Goal: Task Accomplishment & Management: Manage account settings

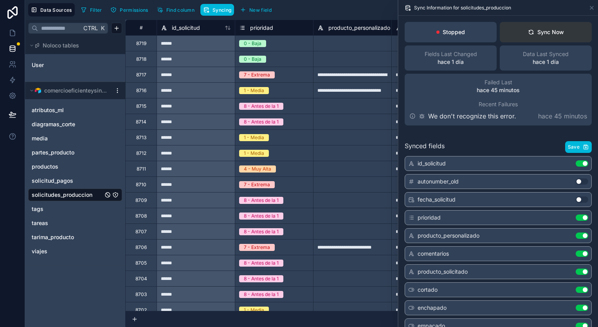
click at [521, 32] on button "Sync Now" at bounding box center [546, 32] width 92 height 20
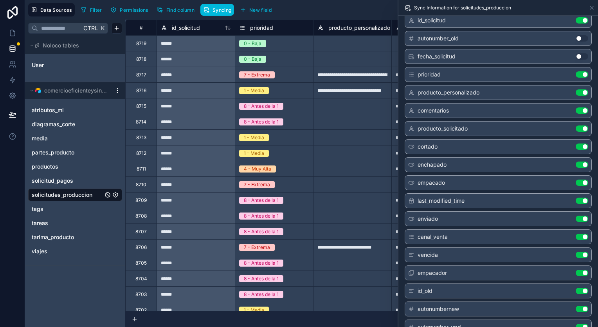
scroll to position [157, 0]
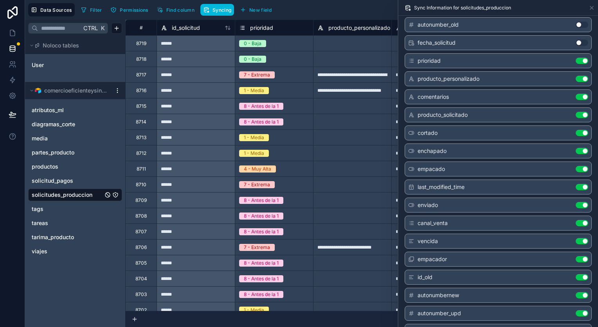
click at [580, 220] on button "Use setting" at bounding box center [582, 223] width 13 height 6
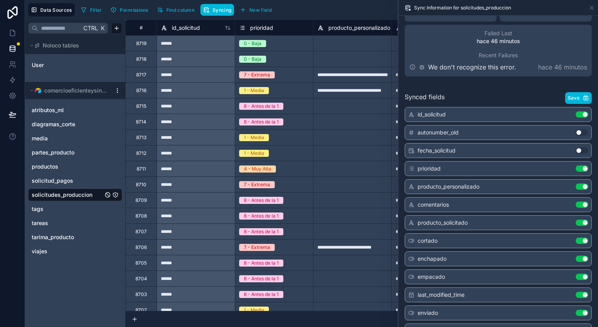
scroll to position [0, 0]
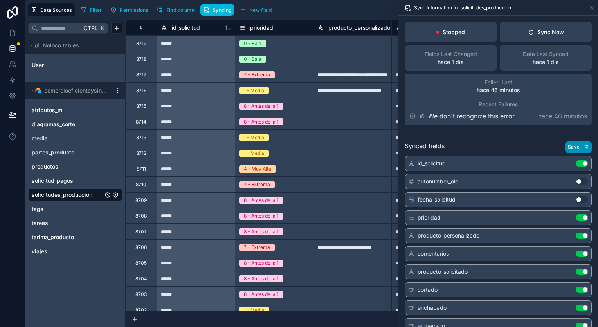
click at [576, 143] on button "Save" at bounding box center [578, 147] width 27 height 12
click at [96, 10] on span "Filter" at bounding box center [96, 10] width 12 height 6
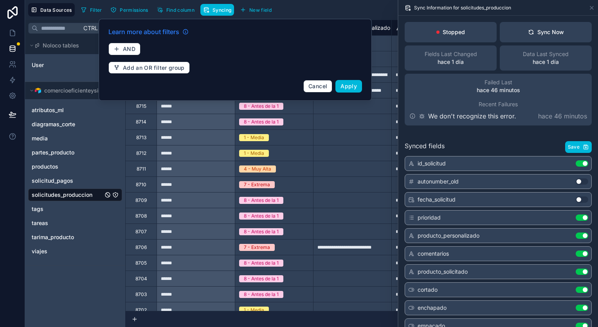
click at [184, 32] on icon at bounding box center [185, 32] width 6 height 6
click at [130, 47] on span "AND" at bounding box center [129, 48] width 13 height 7
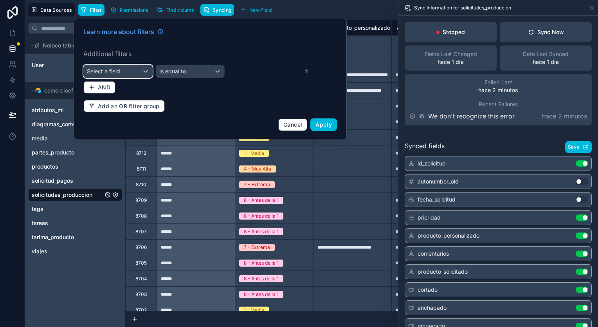
click at [132, 65] on div "Select a field" at bounding box center [118, 71] width 69 height 13
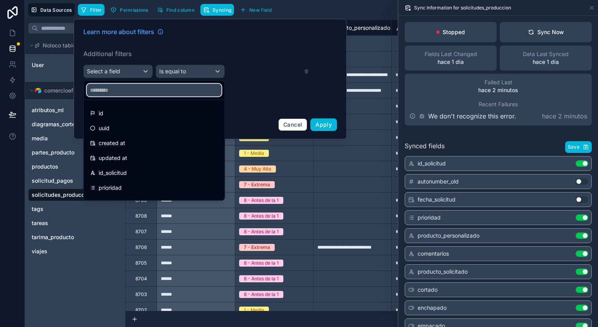
click at [171, 94] on input "text" at bounding box center [154, 90] width 135 height 13
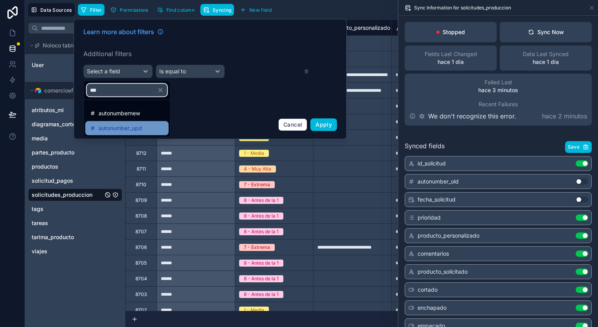
type input "***"
click at [139, 131] on span "autonumber_upd" at bounding box center [120, 127] width 43 height 9
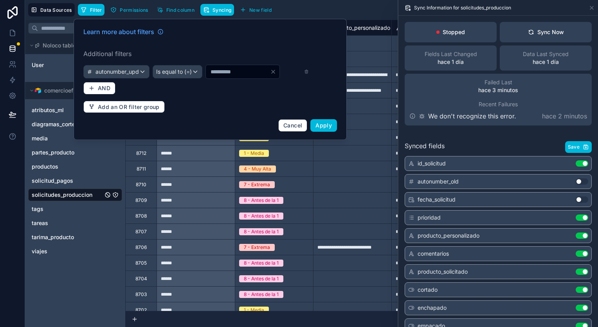
click at [206, 77] on input "*" at bounding box center [238, 71] width 64 height 11
click at [202, 69] on div "Is equal to (=)" at bounding box center [177, 71] width 49 height 13
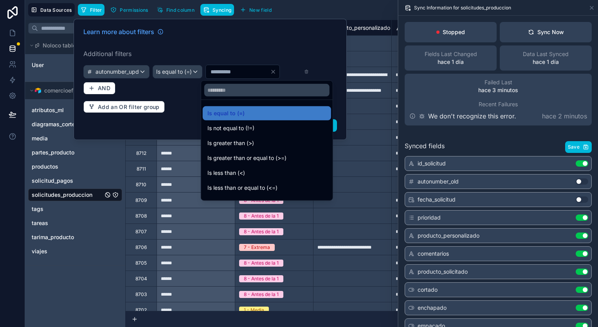
click at [260, 139] on div "Is greater than (>)" at bounding box center [266, 142] width 119 height 9
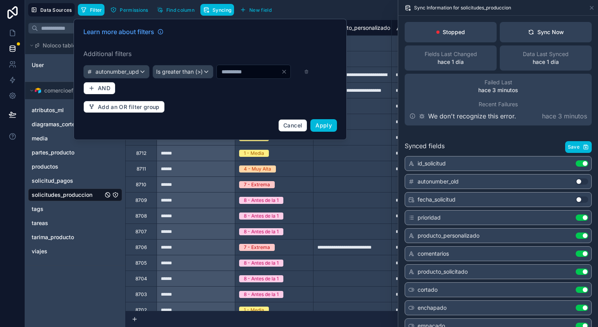
click at [217, 77] on input "*" at bounding box center [249, 71] width 64 height 11
type input "****"
click at [325, 128] on span "Apply" at bounding box center [324, 125] width 16 height 7
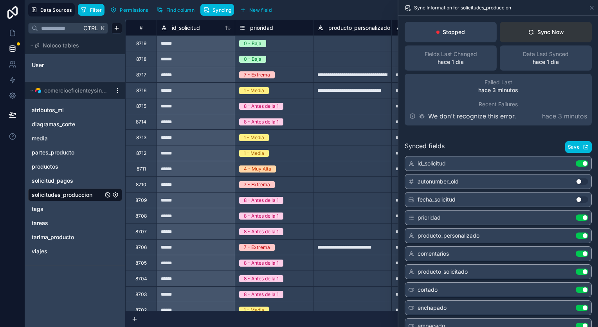
click at [529, 37] on button "Sync Now" at bounding box center [546, 32] width 92 height 20
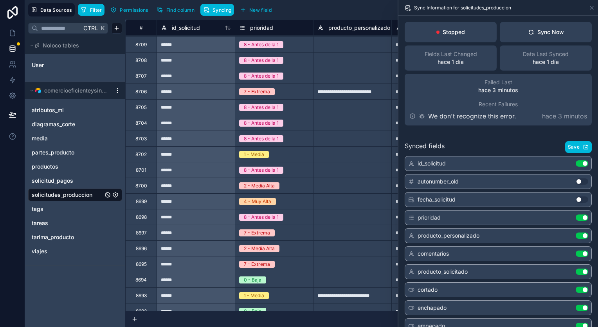
scroll to position [157, 0]
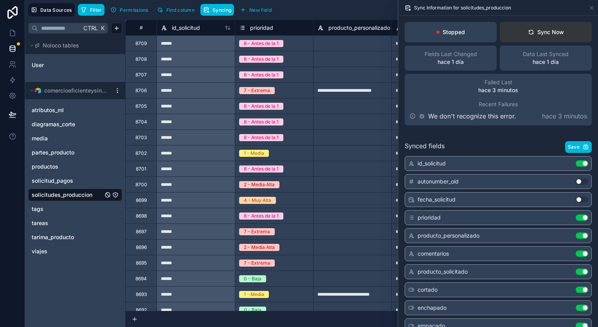
click at [528, 33] on icon at bounding box center [531, 32] width 6 height 6
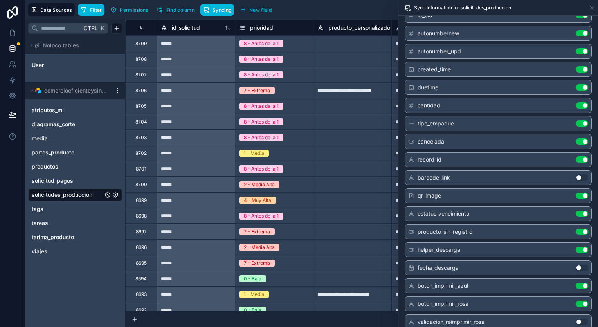
scroll to position [431, 0]
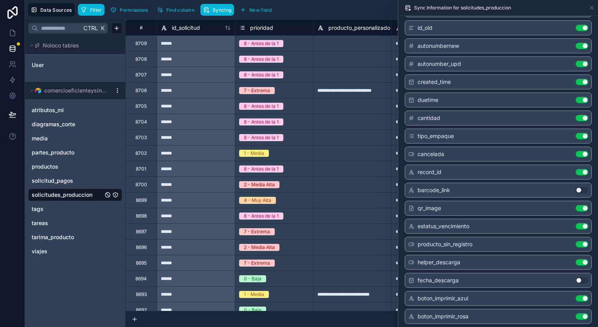
click at [578, 169] on button "Use setting" at bounding box center [582, 172] width 13 height 6
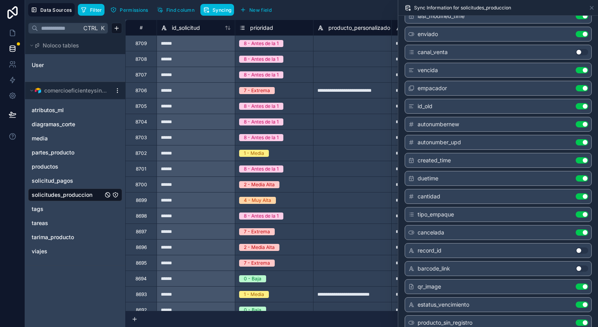
scroll to position [313, 0]
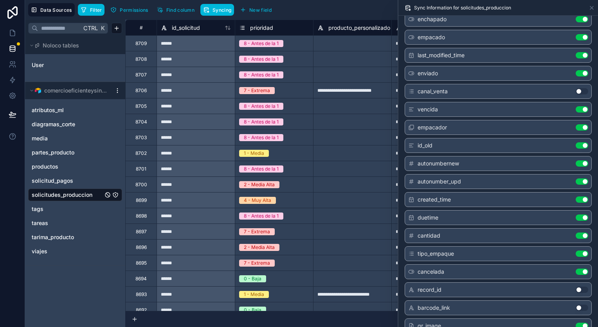
click at [578, 139] on div "id_old Use setting" at bounding box center [498, 145] width 187 height 15
click at [577, 142] on button "Use setting" at bounding box center [582, 145] width 13 height 6
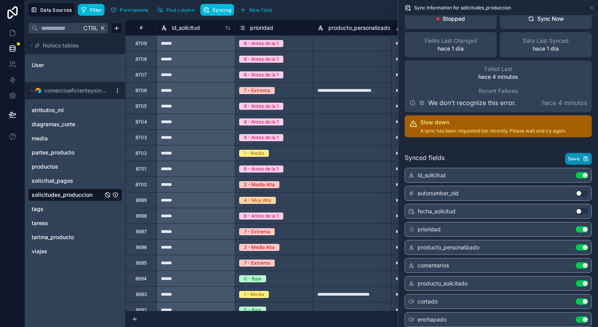
scroll to position [0, 0]
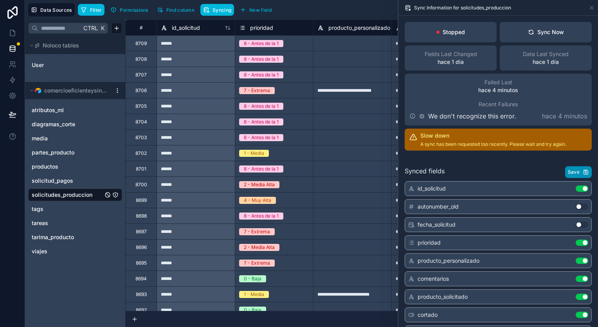
click at [585, 170] on icon "button" at bounding box center [586, 170] width 2 height 1
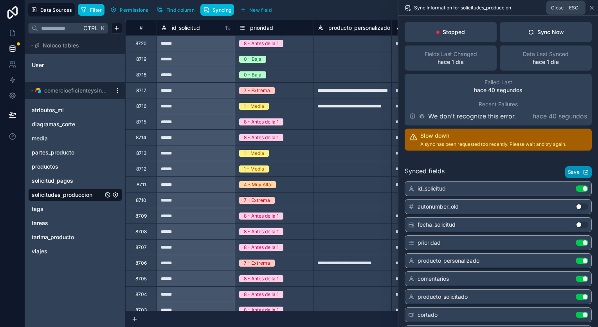
click at [593, 7] on icon at bounding box center [592, 8] width 6 height 6
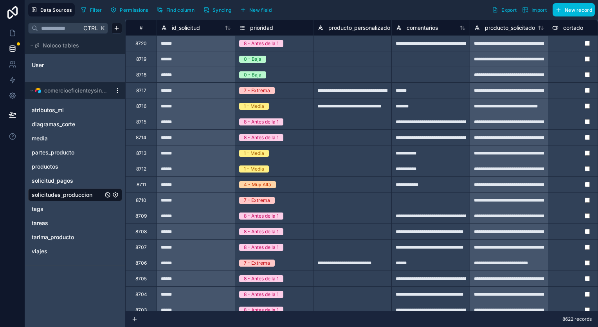
click at [368, 45] on div at bounding box center [352, 43] width 78 height 16
click at [434, 44] on div "**********" at bounding box center [431, 43] width 78 height 16
click at [96, 11] on span "Filter" at bounding box center [96, 10] width 12 height 6
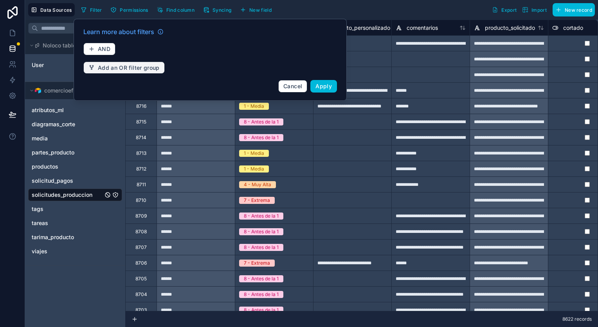
click at [113, 62] on button "Add an OR filter group" at bounding box center [123, 67] width 81 height 13
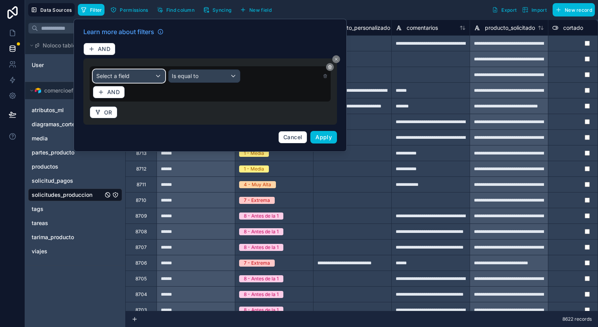
click at [133, 71] on div "Select a field" at bounding box center [129, 76] width 72 height 13
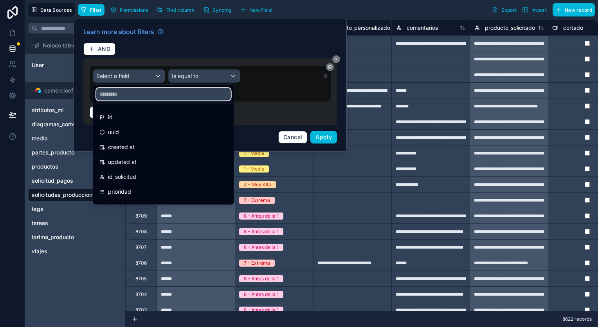
click at [169, 93] on input "text" at bounding box center [163, 94] width 135 height 13
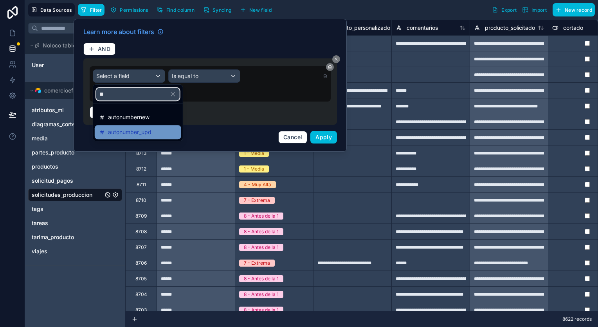
type input "**"
click at [164, 129] on div "autonumber_upd" at bounding box center [137, 131] width 77 height 9
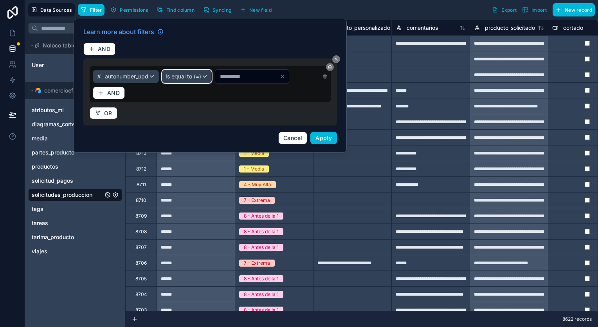
click at [188, 73] on span "Is equal to (=)" at bounding box center [184, 76] width 36 height 8
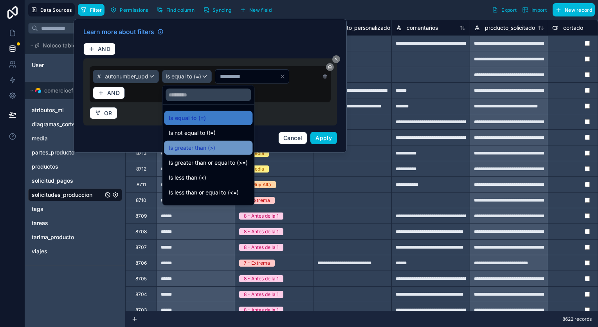
click at [206, 152] on div "Is greater than (>)" at bounding box center [208, 148] width 88 height 14
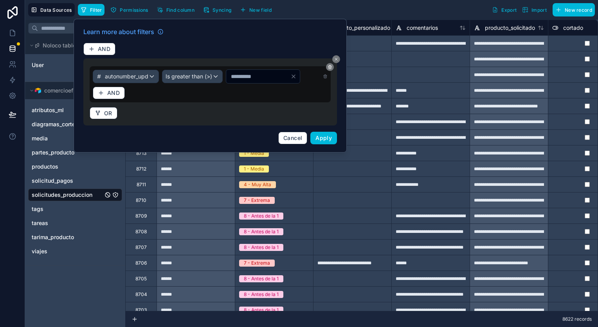
click at [226, 82] on input "*" at bounding box center [258, 76] width 64 height 11
type input "****"
click at [332, 144] on button "Apply" at bounding box center [323, 138] width 27 height 13
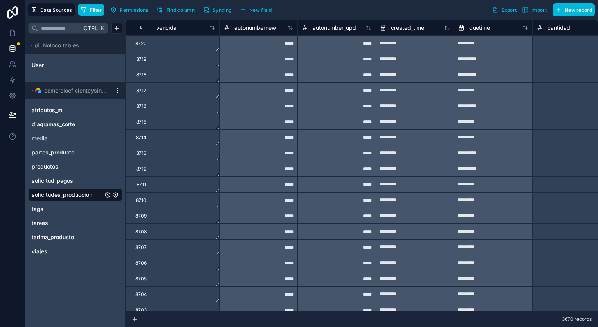
scroll to position [0, 802]
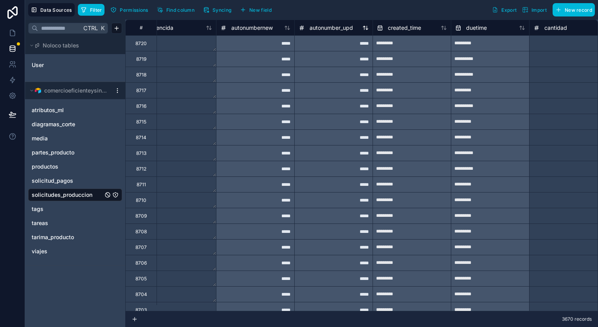
click at [366, 27] on icon at bounding box center [366, 28] width 6 height 6
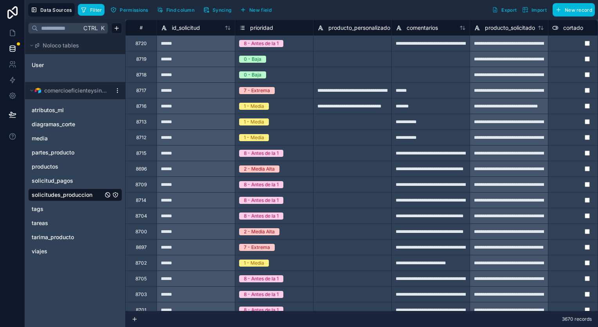
click at [225, 12] on span "Syncing" at bounding box center [222, 10] width 19 height 6
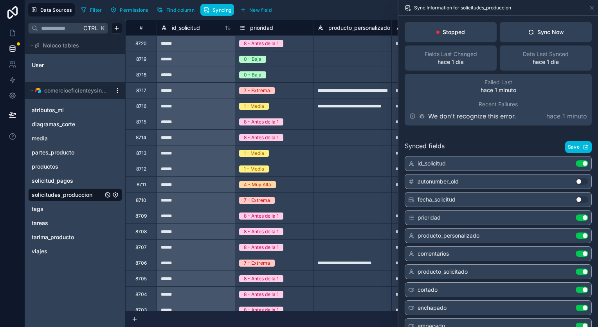
click at [184, 10] on span "Find column" at bounding box center [180, 10] width 28 height 6
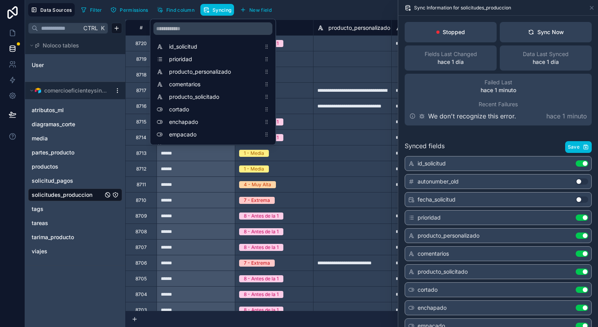
click at [135, 10] on span "Permissions" at bounding box center [134, 10] width 28 height 6
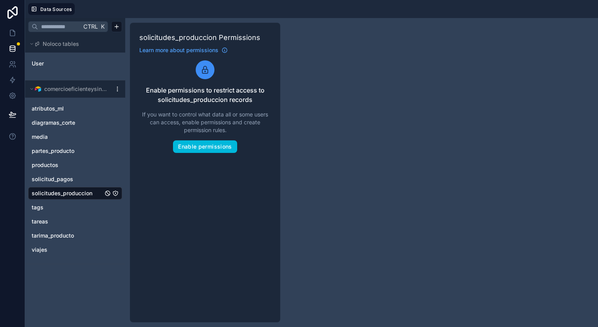
click at [86, 194] on span "solicitudes_produccion" at bounding box center [62, 193] width 61 height 8
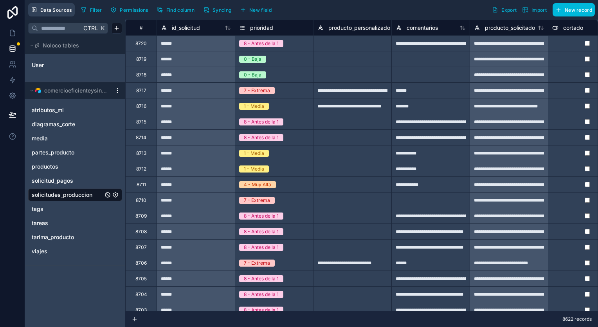
click at [55, 14] on button "Data Sources" at bounding box center [51, 9] width 47 height 13
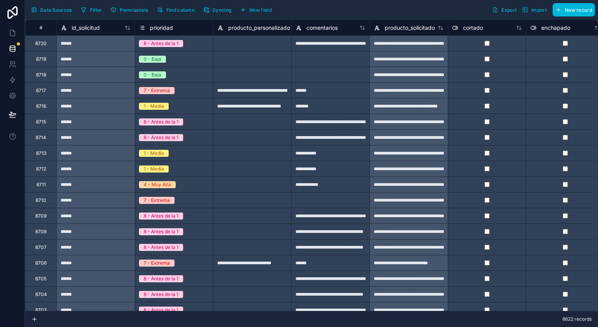
click at [43, 9] on span "Data Sources" at bounding box center [56, 10] width 32 height 6
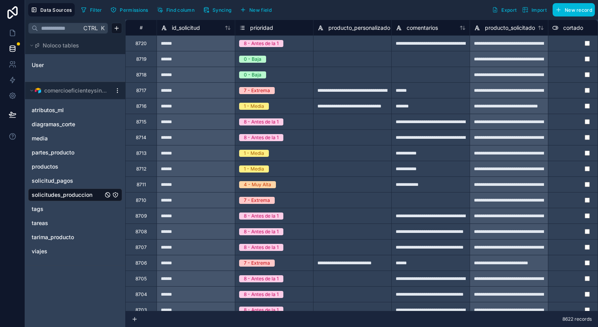
click at [43, 9] on span "Data Sources" at bounding box center [56, 10] width 32 height 6
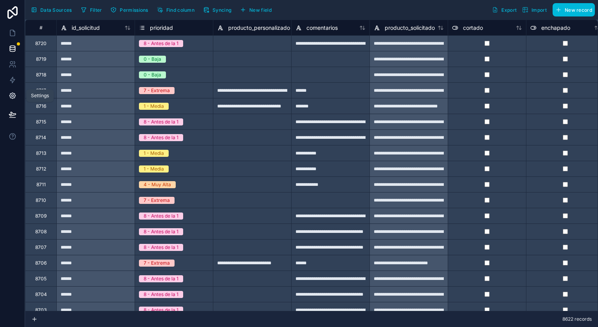
click at [11, 96] on icon at bounding box center [13, 96] width 8 height 8
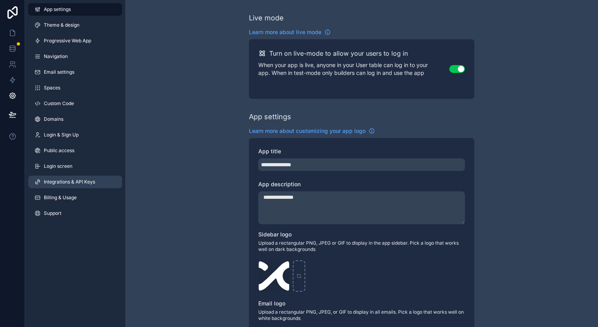
click at [81, 184] on span "Integrations & API Keys" at bounding box center [69, 182] width 51 height 6
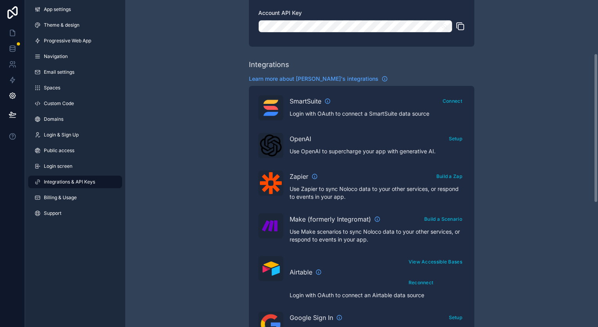
scroll to position [313, 0]
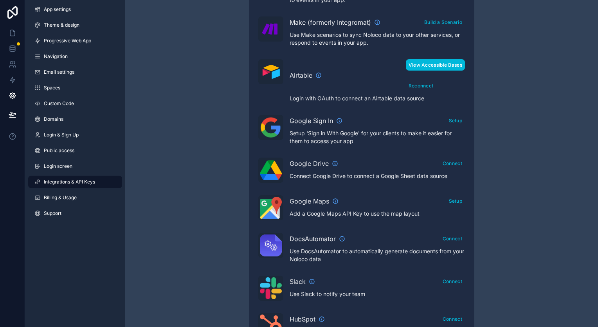
click at [432, 67] on button "View Accessible Bases" at bounding box center [435, 64] width 59 height 11
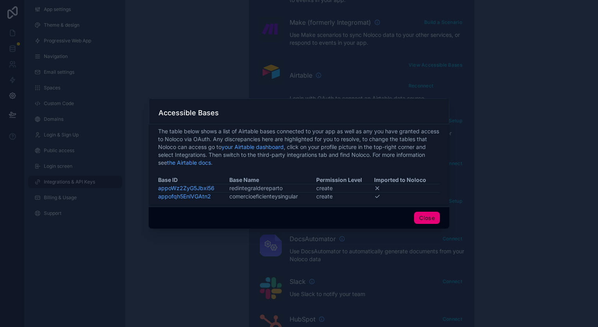
click at [433, 219] on button "Close" at bounding box center [427, 217] width 26 height 13
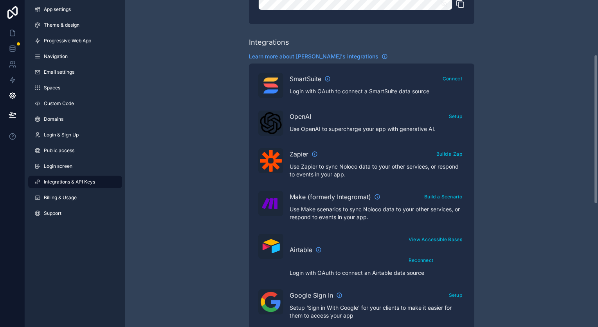
scroll to position [117, 0]
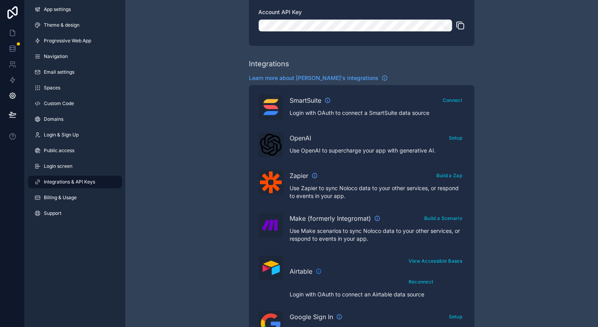
click at [319, 271] on icon "scrollable content" at bounding box center [318, 271] width 0 height 1
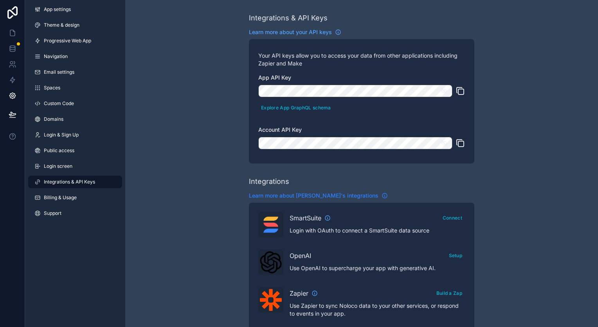
click at [341, 195] on span "Learn more about Noloco's integrations" at bounding box center [314, 195] width 130 height 8
click at [90, 11] on link "App settings" at bounding box center [75, 9] width 94 height 13
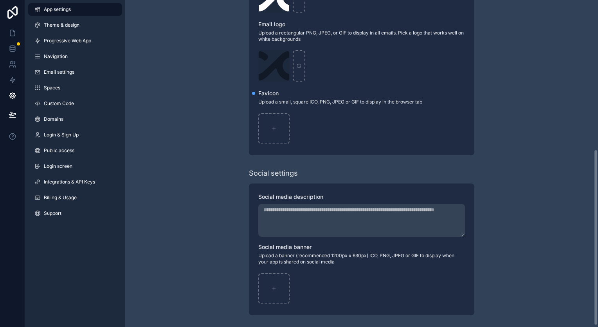
scroll to position [279, 0]
click at [72, 133] on span "Login & Sign Up" at bounding box center [61, 135] width 35 height 6
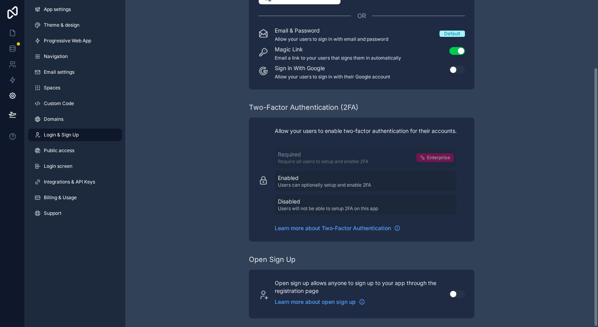
scroll to position [85, 0]
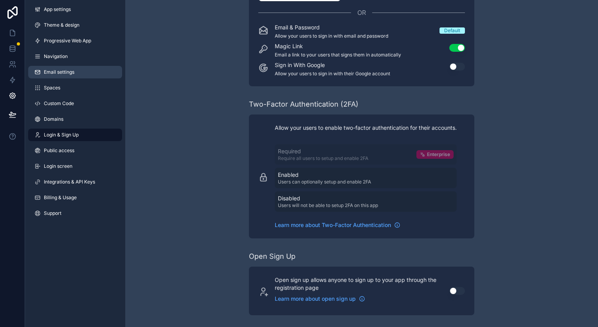
click at [55, 72] on span "Email settings" at bounding box center [59, 72] width 31 height 6
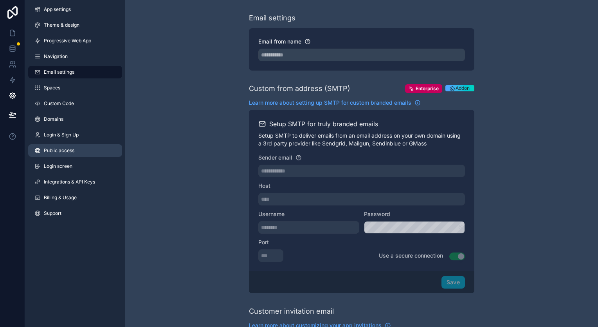
click at [81, 149] on link "Public access" at bounding box center [75, 150] width 94 height 13
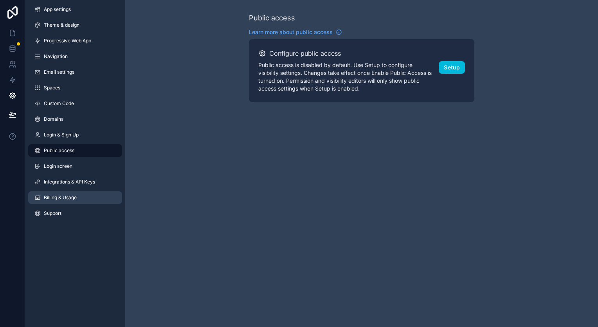
click at [78, 197] on link "Billing & Usage" at bounding box center [75, 197] width 94 height 13
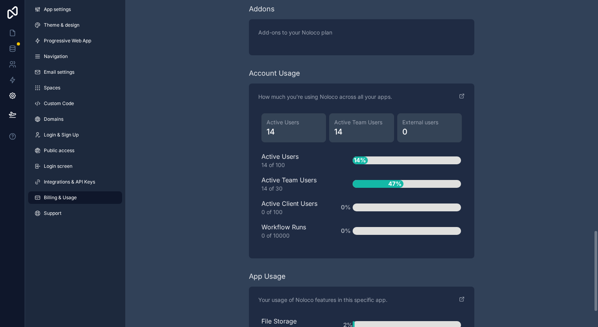
scroll to position [864, 0]
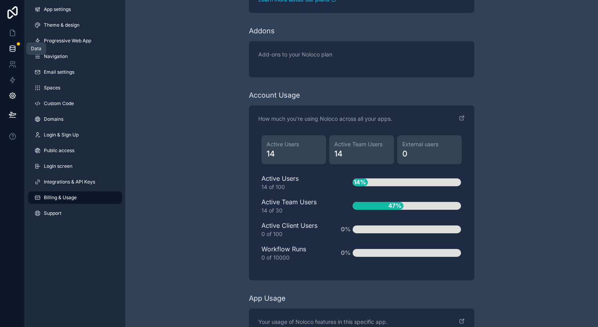
click at [15, 48] on icon at bounding box center [13, 49] width 8 height 8
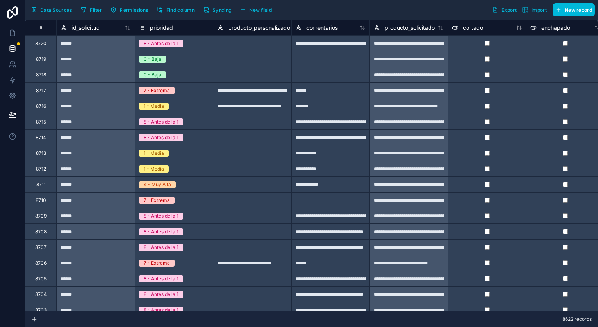
click at [219, 12] on span "Syncing" at bounding box center [222, 10] width 19 height 6
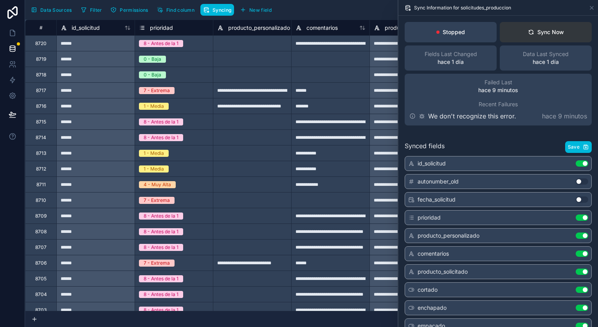
click at [547, 31] on div "Sync Now" at bounding box center [546, 32] width 36 height 8
click at [11, 28] on link at bounding box center [12, 33] width 25 height 16
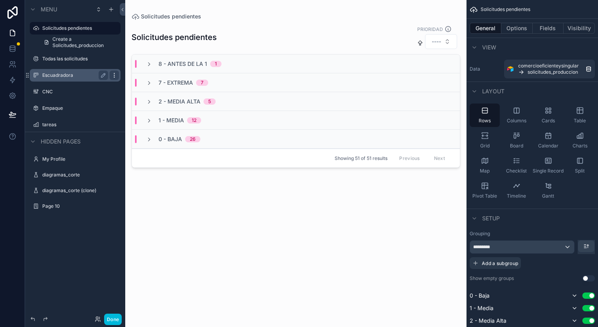
click at [114, 72] on icon "scrollable content" at bounding box center [114, 75] width 6 height 6
click at [13, 66] on icon at bounding box center [13, 64] width 8 height 8
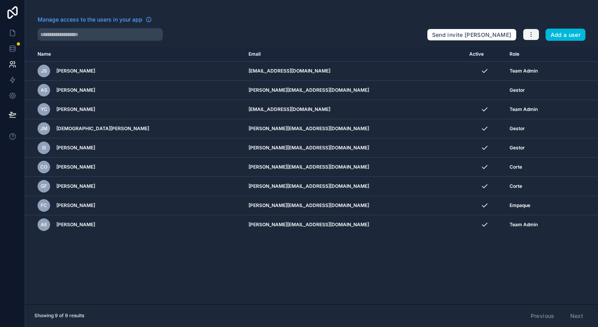
click at [531, 32] on icon "button" at bounding box center [531, 34] width 6 height 6
click at [538, 49] on link "Manage roles" at bounding box center [550, 53] width 55 height 13
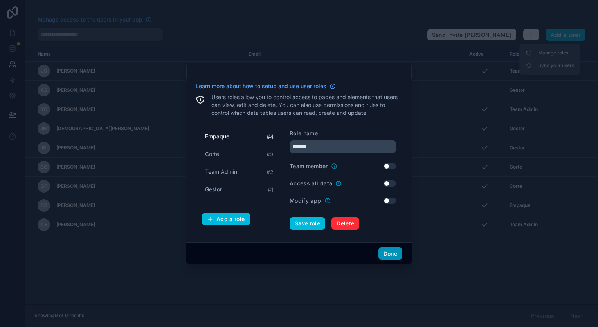
click at [397, 255] on button "Done" at bounding box center [391, 253] width 24 height 13
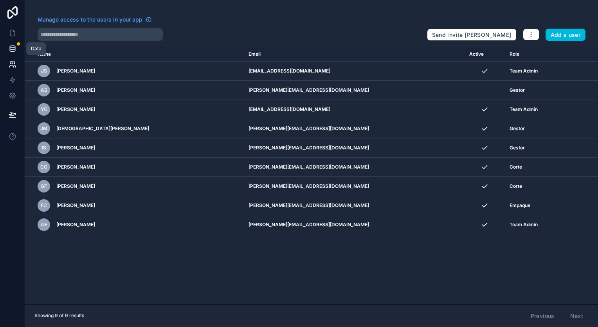
click at [11, 49] on icon at bounding box center [13, 49] width 8 height 8
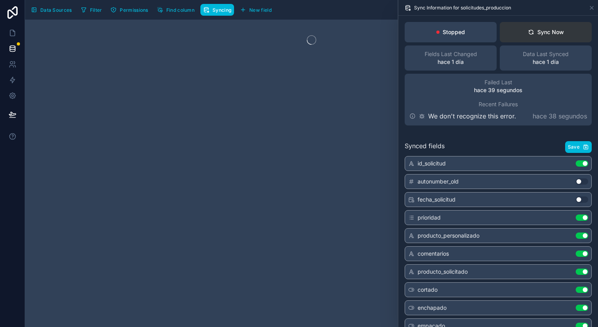
click at [562, 41] on button "Sync Now" at bounding box center [546, 32] width 92 height 20
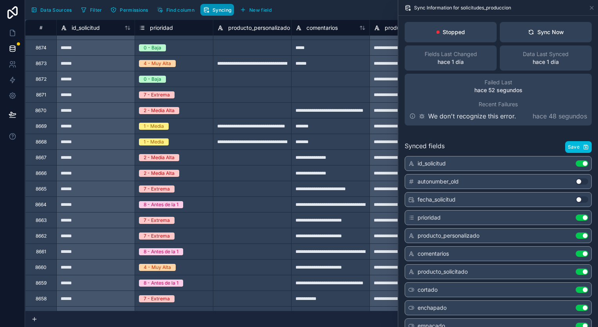
scroll to position [822, 0]
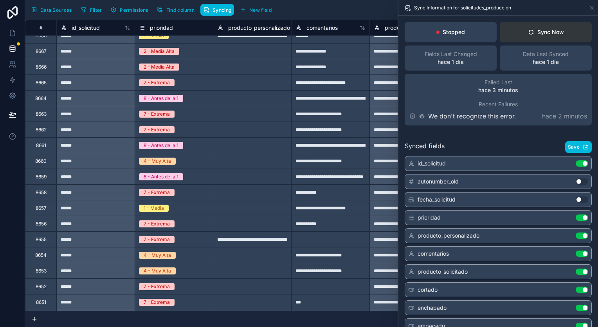
click at [534, 27] on button "Sync Now" at bounding box center [546, 32] width 92 height 20
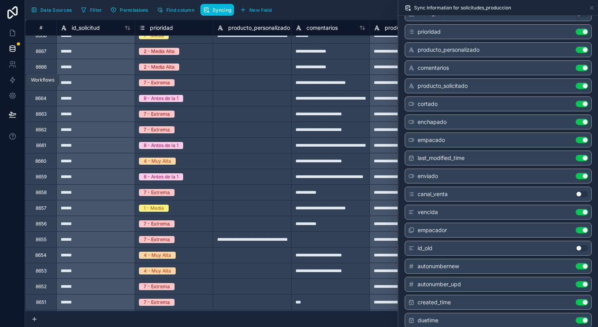
scroll to position [196, 0]
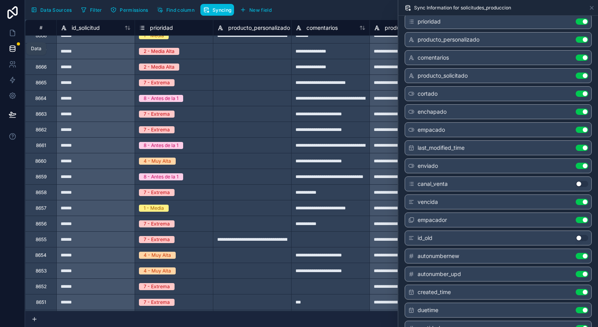
click at [14, 47] on icon at bounding box center [13, 49] width 8 height 8
click at [67, 12] on span "Data Sources" at bounding box center [56, 10] width 32 height 6
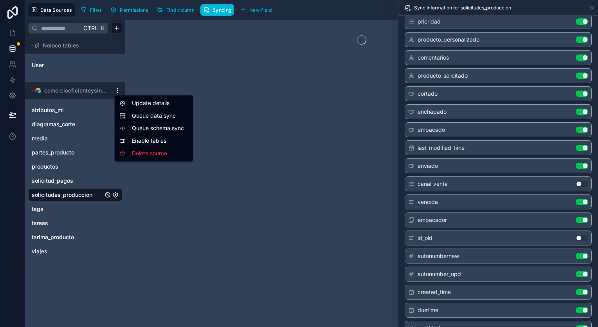
click at [114, 88] on html "Data Sources Filter Permissions Find column Syncing New field Export Import New…" at bounding box center [299, 163] width 598 height 327
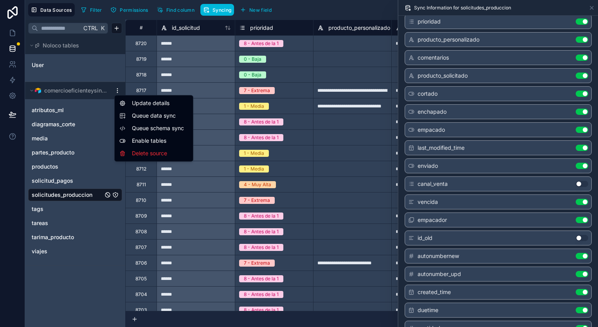
click at [185, 127] on span "Queue schema sync" at bounding box center [160, 128] width 56 height 8
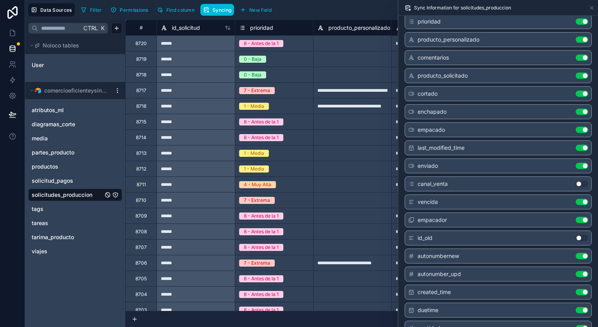
scroll to position [0, 0]
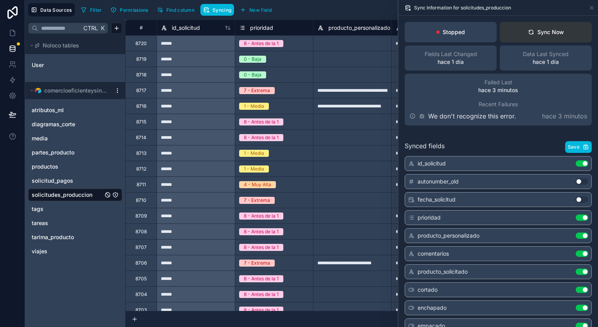
click at [529, 36] on button "Sync Now" at bounding box center [546, 32] width 92 height 20
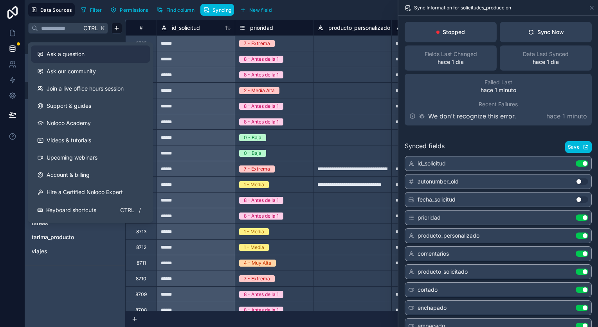
click at [107, 54] on div "Ask a question" at bounding box center [90, 54] width 106 height 8
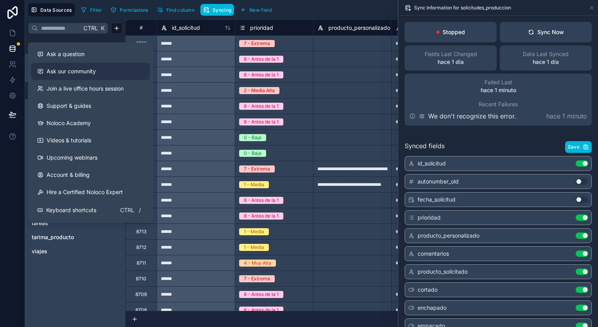
click at [75, 70] on span "Ask our community" at bounding box center [71, 71] width 49 height 8
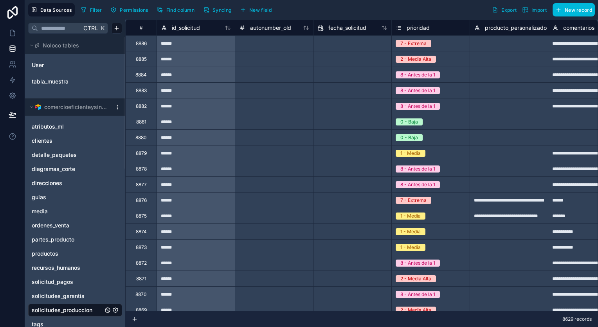
click at [100, 11] on span "Filter" at bounding box center [96, 10] width 12 height 6
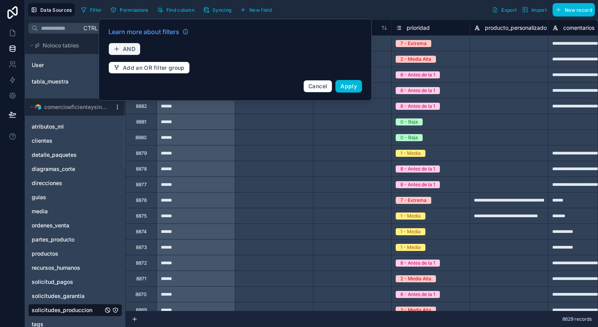
click at [130, 51] on span "AND" at bounding box center [129, 48] width 13 height 7
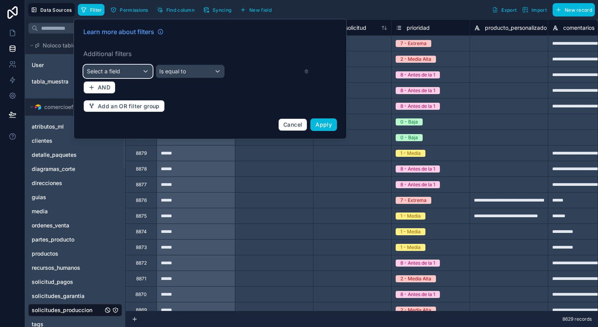
click at [132, 68] on div "Select a field" at bounding box center [118, 71] width 69 height 13
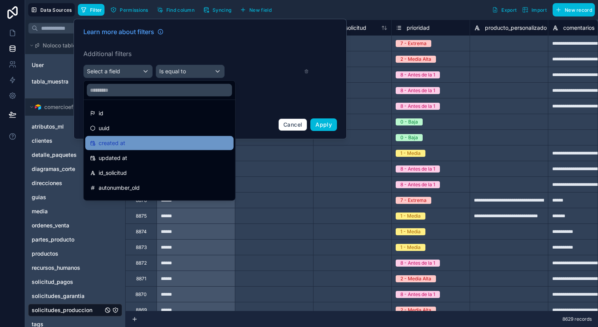
click at [139, 141] on div "created at" at bounding box center [159, 142] width 139 height 9
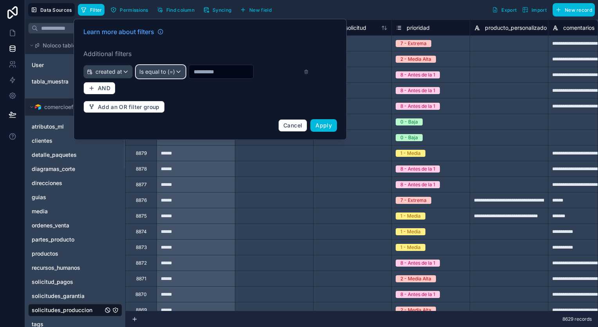
click at [176, 70] on div "Is equal to (=)" at bounding box center [160, 71] width 49 height 13
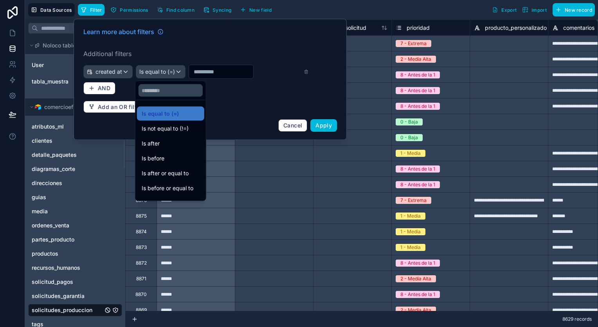
click at [118, 72] on div at bounding box center [210, 79] width 273 height 121
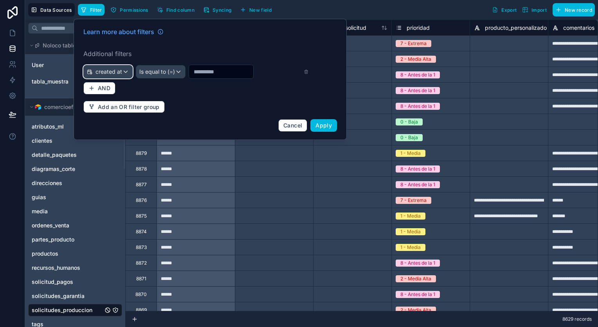
click at [118, 72] on span "created at" at bounding box center [109, 72] width 27 height 8
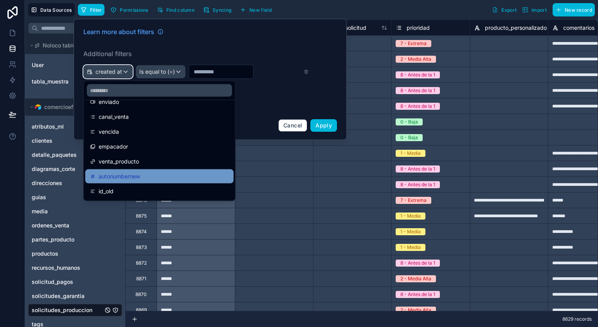
scroll to position [274, 0]
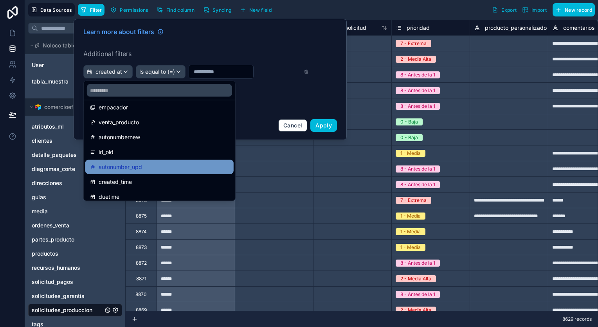
click at [148, 164] on div "autonumber_upd" at bounding box center [159, 166] width 139 height 9
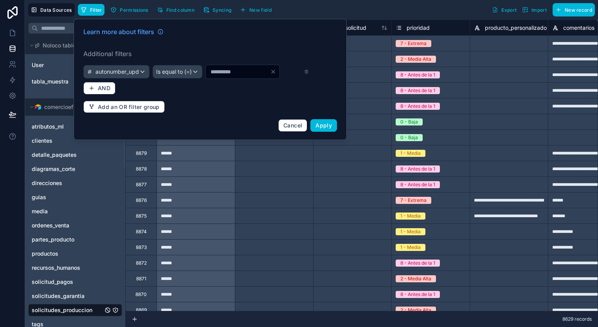
click at [206, 77] on input "*" at bounding box center [238, 71] width 64 height 11
type input "****"
click at [318, 128] on span "Apply" at bounding box center [324, 125] width 16 height 7
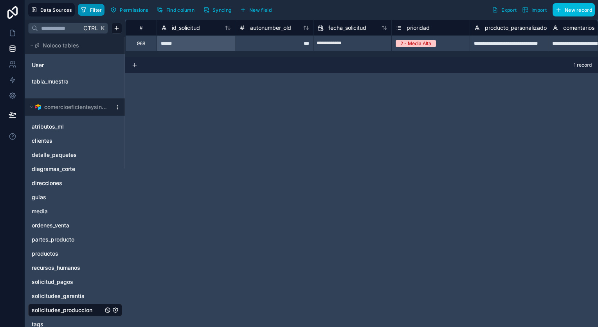
click at [85, 6] on button "Filter" at bounding box center [91, 10] width 27 height 12
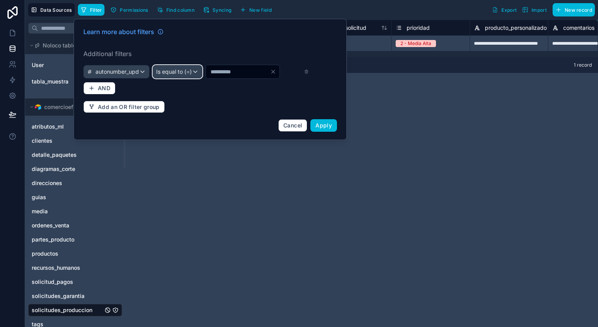
click at [202, 76] on div "Is equal to (=)" at bounding box center [177, 71] width 49 height 13
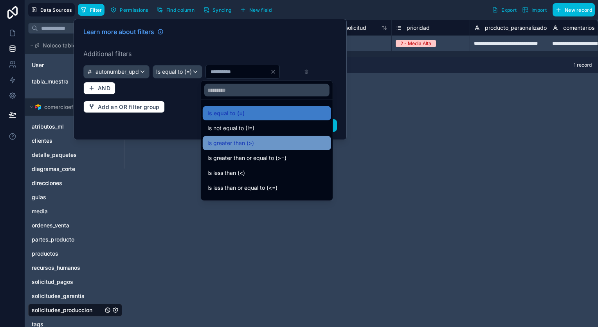
click at [245, 141] on span "Is greater than (>)" at bounding box center [230, 142] width 47 height 9
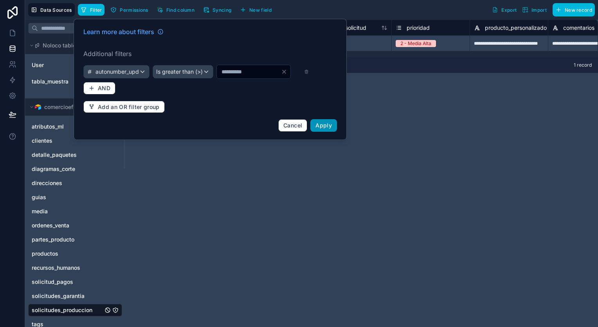
click at [329, 128] on span "Apply" at bounding box center [324, 125] width 16 height 7
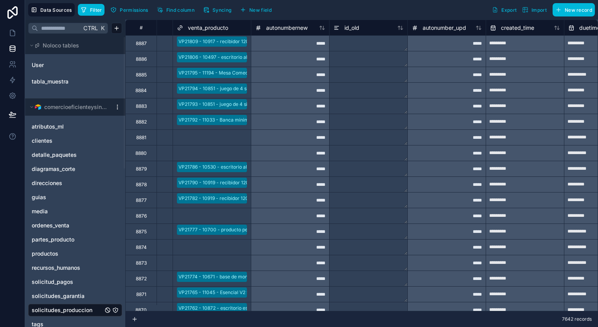
scroll to position [0, 1151]
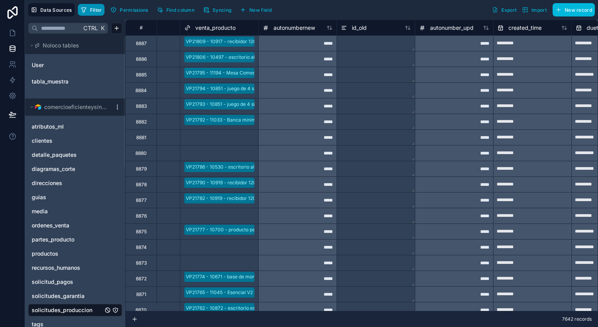
click at [93, 8] on span "Filter" at bounding box center [96, 10] width 12 height 6
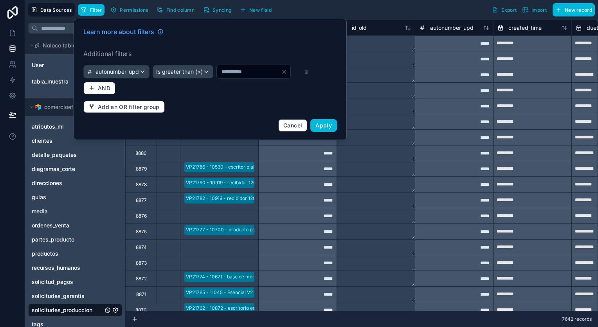
click at [217, 77] on input "****" at bounding box center [249, 71] width 64 height 11
type input "****"
click at [315, 132] on button "Apply" at bounding box center [323, 125] width 27 height 13
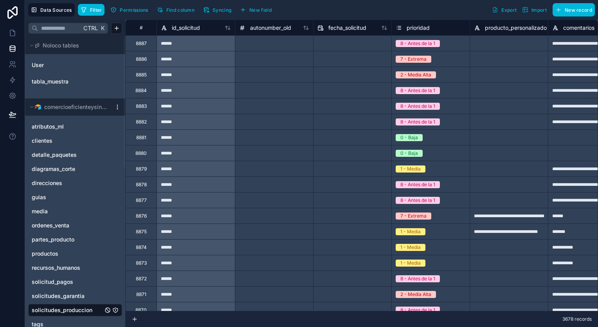
click at [228, 8] on span "Syncing" at bounding box center [222, 10] width 19 height 6
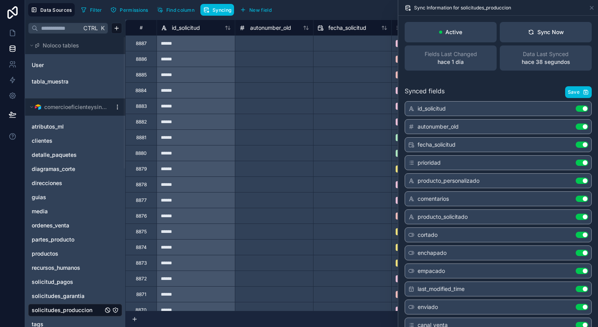
click at [97, 9] on span "Filter" at bounding box center [96, 10] width 12 height 6
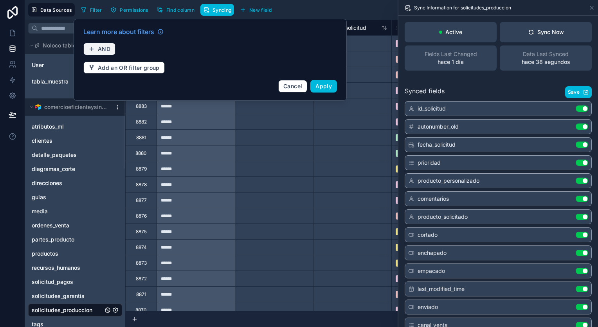
click at [103, 45] on span "AND" at bounding box center [104, 48] width 13 height 7
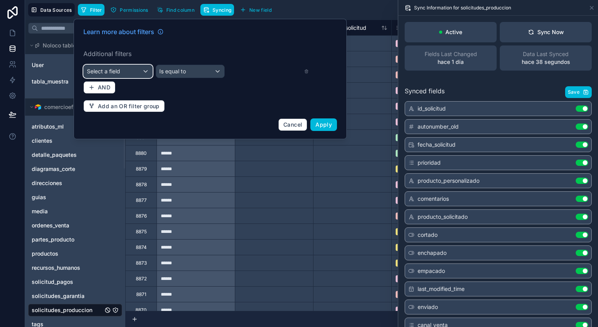
click at [132, 67] on div "Select a field" at bounding box center [118, 71] width 69 height 13
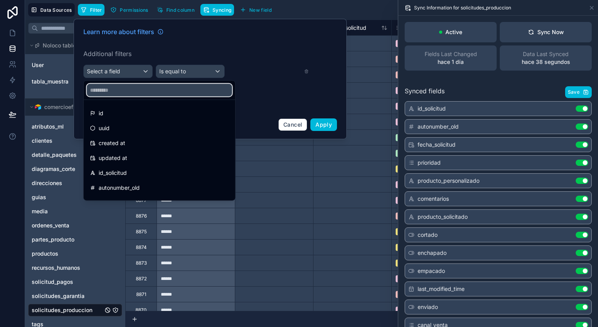
click at [124, 86] on input "text" at bounding box center [159, 90] width 145 height 13
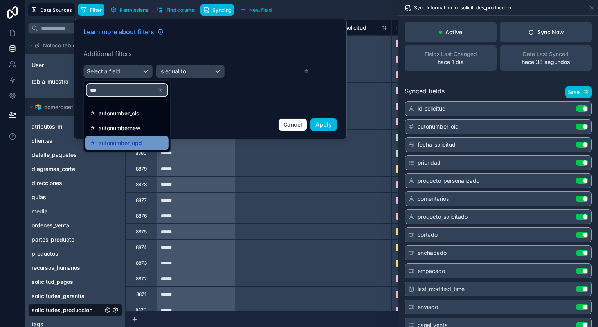
type input "***"
click at [156, 140] on div "autonumber_upd" at bounding box center [127, 142] width 74 height 9
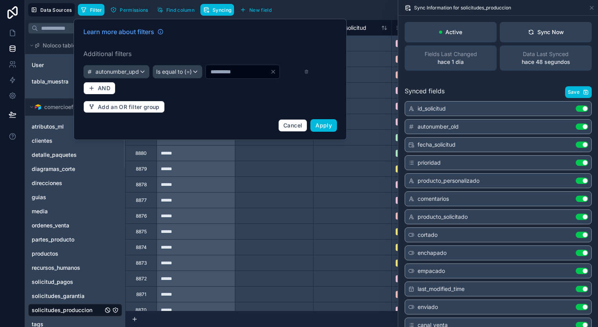
click at [206, 77] on input "*" at bounding box center [238, 71] width 64 height 11
type input "****"
click at [202, 69] on div "Is equal to (=)" at bounding box center [177, 71] width 49 height 13
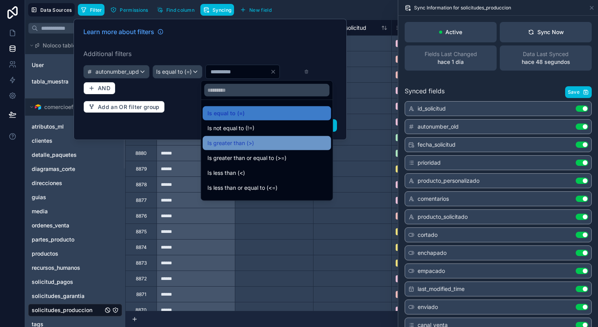
click at [245, 139] on span "Is greater than (>)" at bounding box center [230, 142] width 47 height 9
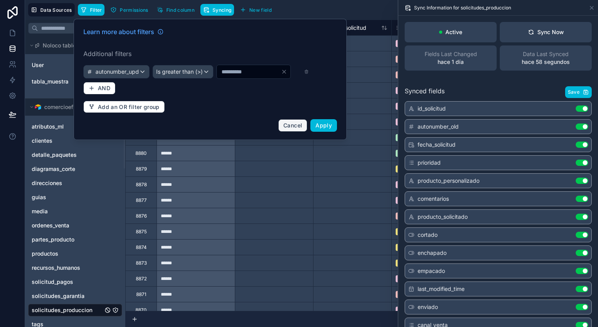
click at [294, 128] on span "Cancel" at bounding box center [292, 125] width 19 height 7
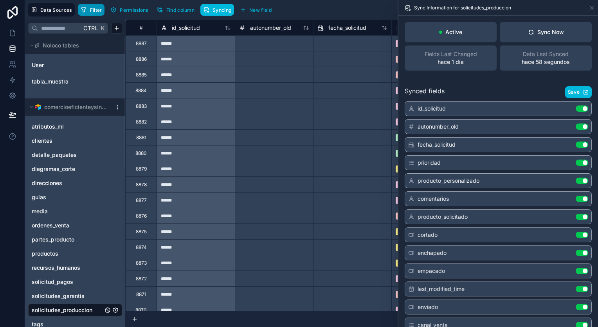
click at [95, 6] on button "Filter" at bounding box center [91, 10] width 27 height 12
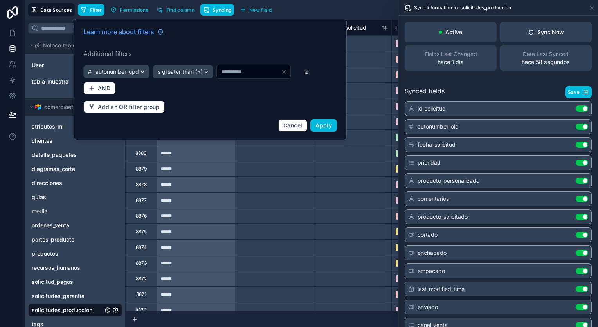
click at [307, 72] on icon at bounding box center [307, 71] width 0 height 1
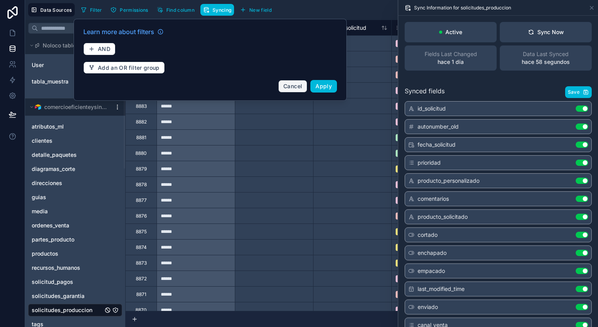
click at [299, 88] on span "Cancel" at bounding box center [292, 86] width 19 height 7
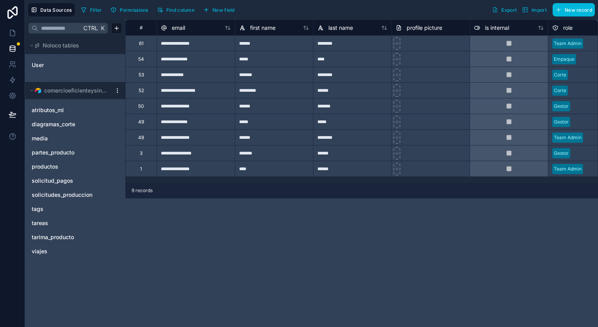
click at [119, 86] on div "comercioeficienteysingular" at bounding box center [75, 90] width 100 height 17
click at [117, 87] on div "comercioeficienteysingular" at bounding box center [75, 90] width 100 height 17
click at [115, 90] on html "**********" at bounding box center [299, 163] width 598 height 327
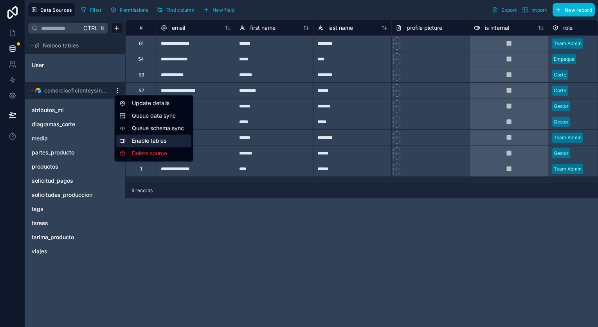
click at [172, 141] on div "Enable tables" at bounding box center [153, 140] width 75 height 13
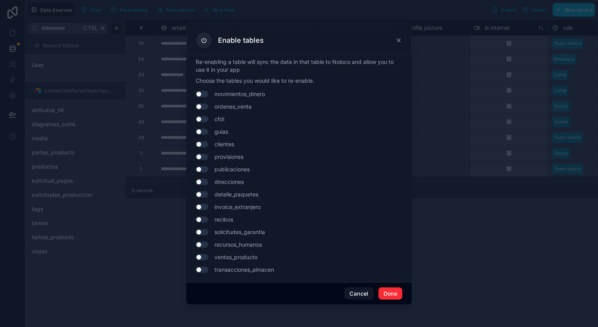
click at [397, 43] on icon at bounding box center [399, 40] width 6 height 6
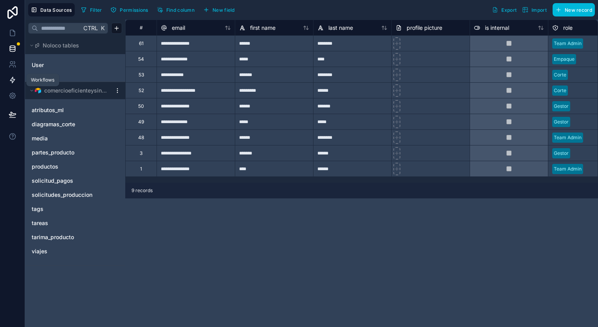
click at [15, 80] on icon at bounding box center [13, 80] width 8 height 8
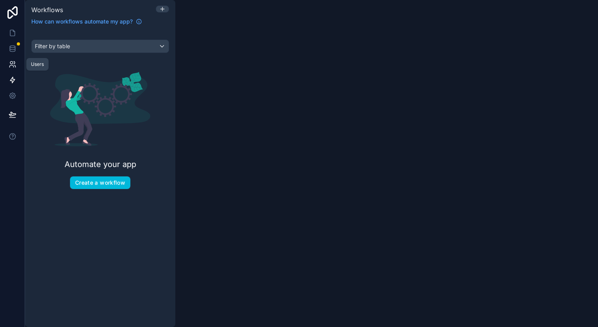
click at [16, 63] on icon at bounding box center [13, 64] width 8 height 8
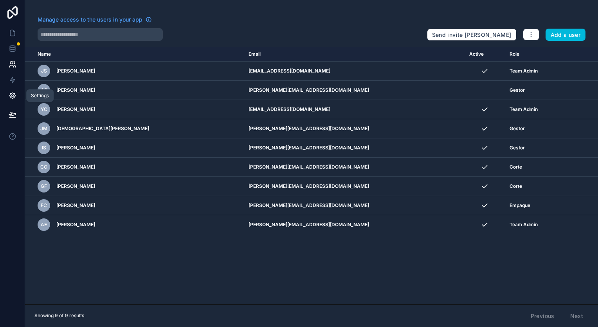
click at [13, 97] on icon at bounding box center [12, 96] width 6 height 6
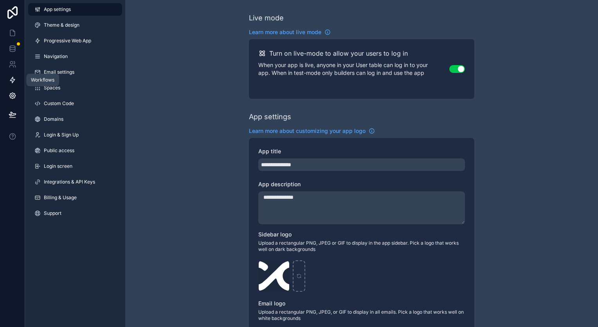
click at [17, 84] on link at bounding box center [12, 80] width 25 height 16
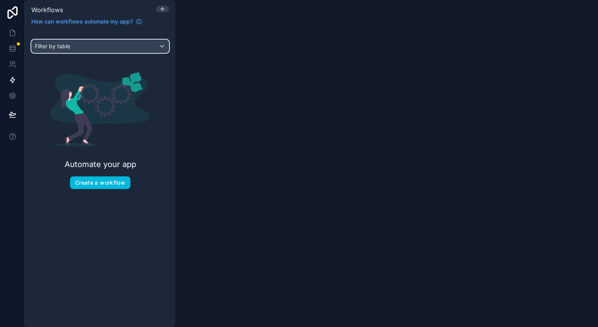
click at [116, 46] on div "Filter by table" at bounding box center [100, 46] width 137 height 13
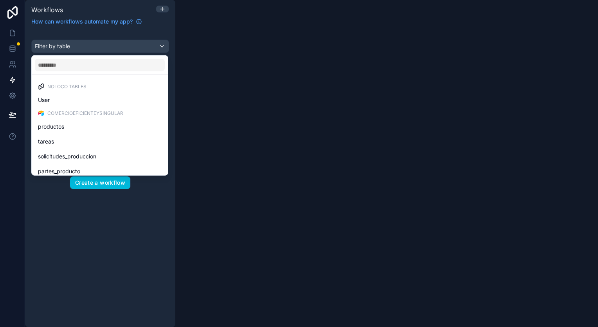
click at [116, 46] on div "scrollable content" at bounding box center [299, 163] width 598 height 327
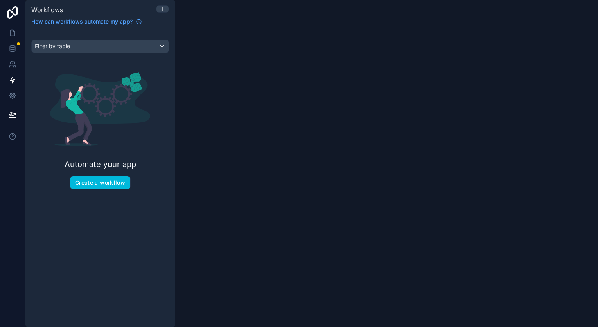
click at [106, 56] on div "Filter by table Automate your app Create a workflow" at bounding box center [100, 121] width 150 height 162
click at [104, 63] on div "Automate your app Create a workflow" at bounding box center [100, 130] width 138 height 143
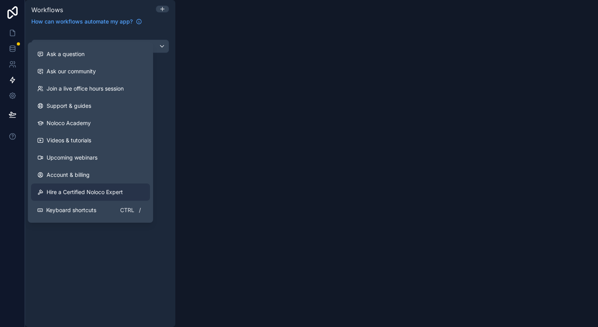
click at [74, 193] on span "Hire a Certified Noloco Expert" at bounding box center [85, 192] width 76 height 8
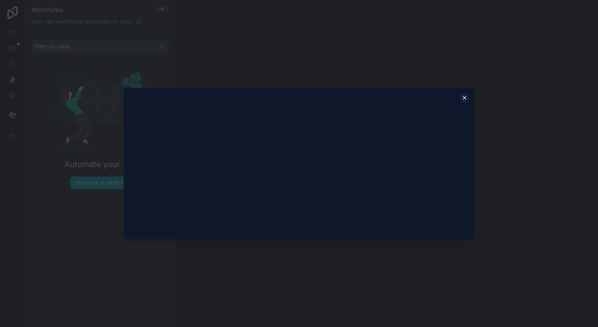
click at [465, 96] on icon "button" at bounding box center [464, 97] width 3 height 3
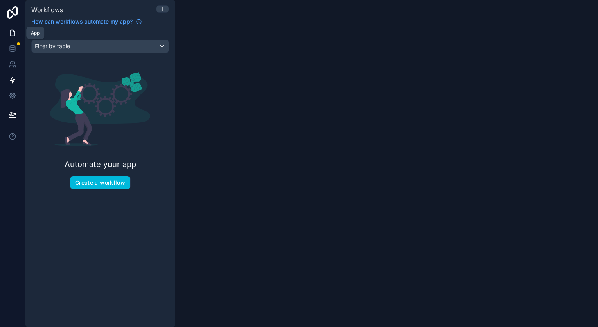
click at [13, 31] on icon at bounding box center [14, 31] width 2 height 2
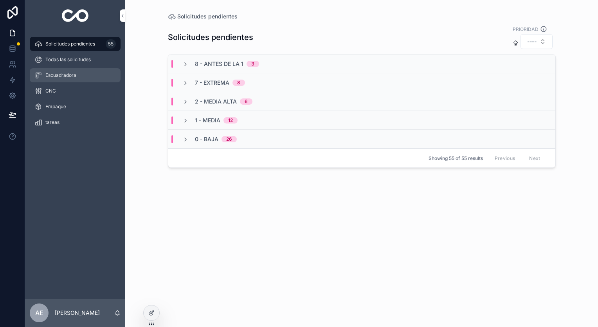
click at [48, 69] on div "Escuadradora" at bounding box center [74, 75] width 81 height 13
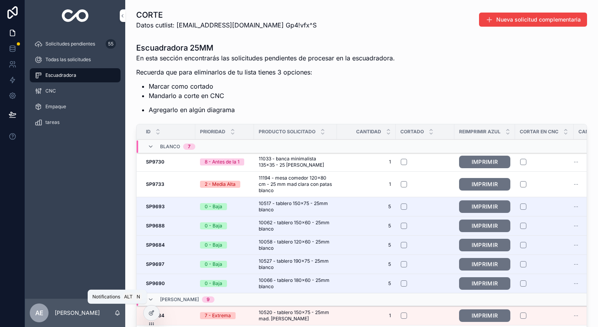
click at [117, 309] on icon "scrollable content" at bounding box center [117, 312] width 6 height 6
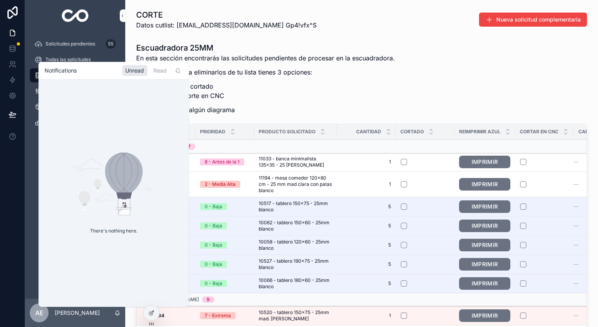
click at [117, 309] on icon "scrollable content" at bounding box center [117, 312] width 6 height 6
click at [81, 313] on p "[PERSON_NAME]" at bounding box center [77, 313] width 45 height 8
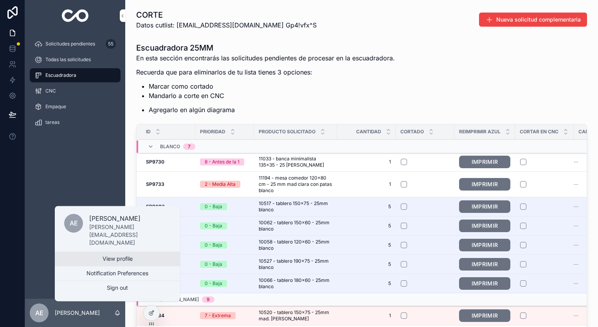
click at [122, 254] on link "View profile" at bounding box center [117, 258] width 125 height 14
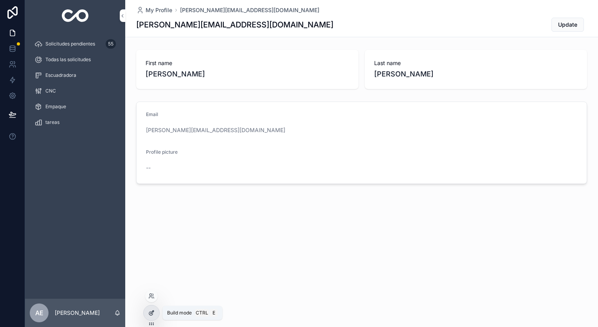
click at [158, 310] on div at bounding box center [152, 312] width 16 height 15
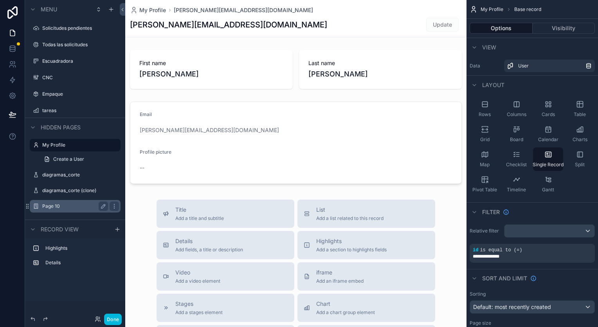
click at [68, 212] on div "Page 10" at bounding box center [75, 206] width 88 height 13
click at [74, 209] on div "Page 10" at bounding box center [75, 205] width 66 height 9
click at [74, 209] on label "Page 10" at bounding box center [73, 206] width 63 height 6
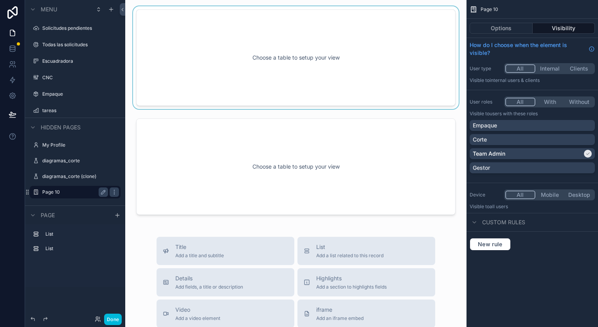
click at [288, 41] on div "scrollable content" at bounding box center [296, 57] width 329 height 103
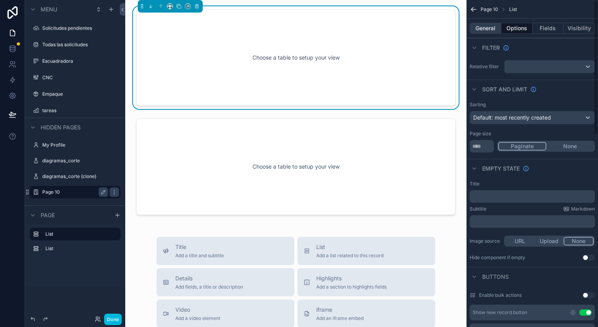
click at [486, 27] on button "General" at bounding box center [486, 28] width 32 height 11
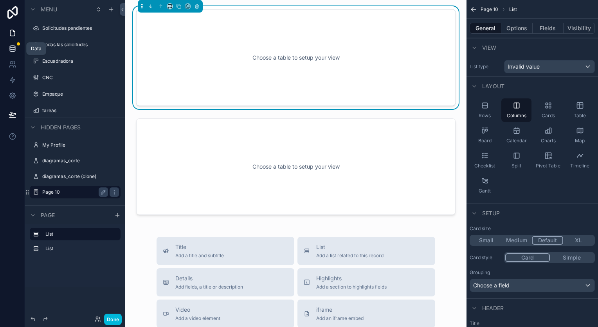
click at [11, 46] on icon at bounding box center [12, 47] width 5 height 2
